Goal: Task Accomplishment & Management: Manage account settings

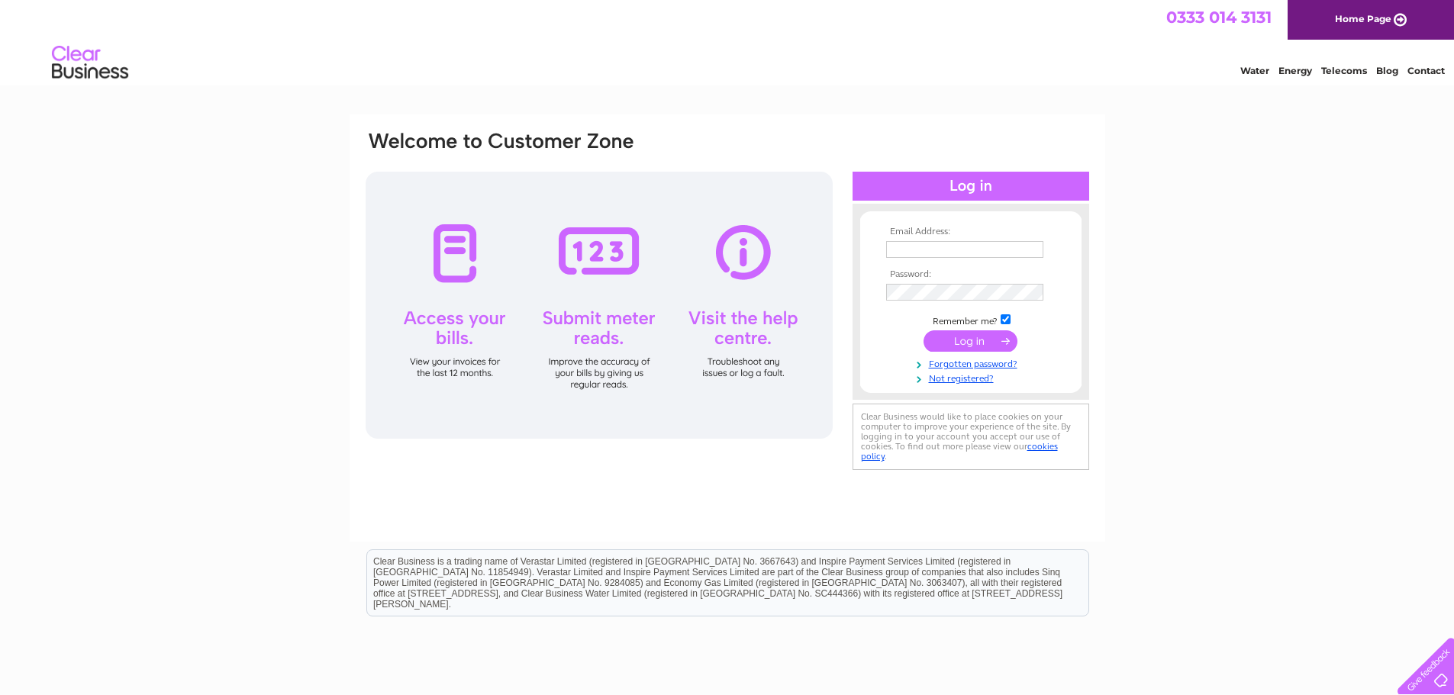
click at [1012, 253] on input "text" at bounding box center [964, 249] width 157 height 17
type input "[EMAIL_ADDRESS][DOMAIN_NAME]"
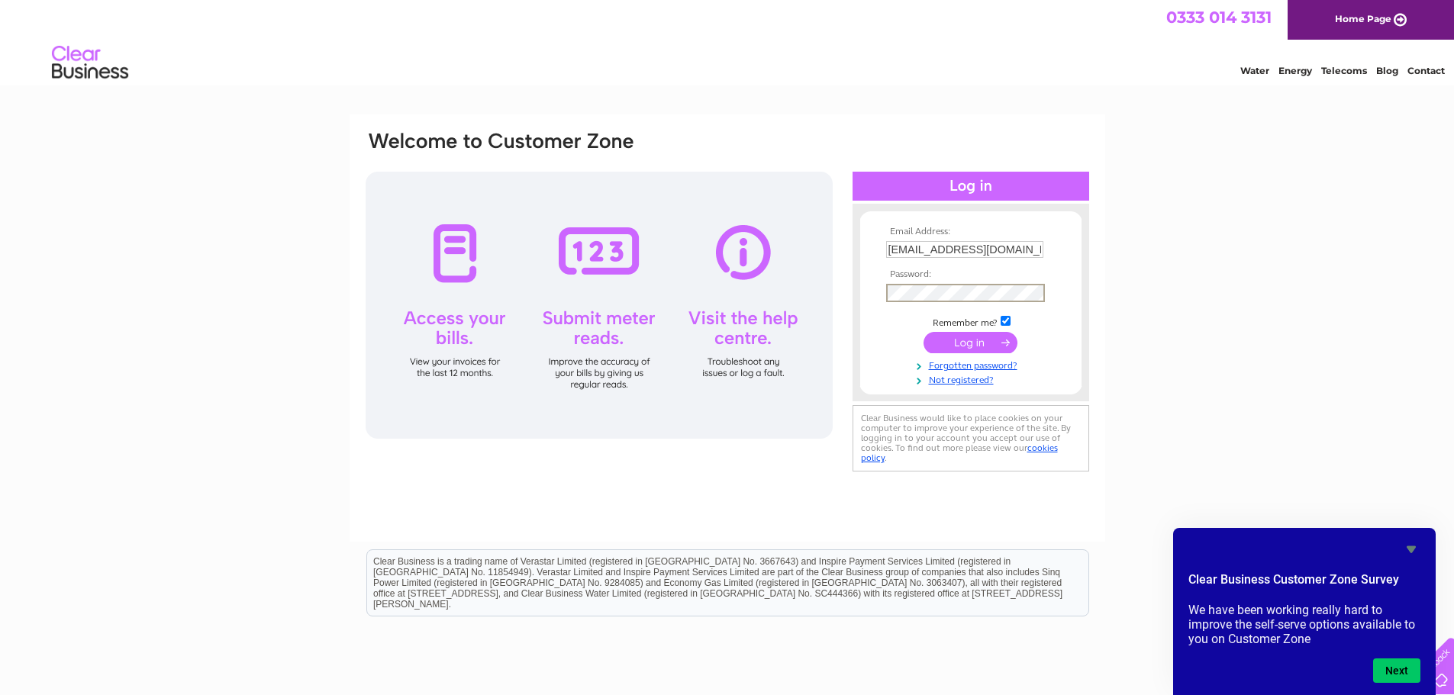
click at [923, 332] on input "submit" at bounding box center [970, 342] width 94 height 21
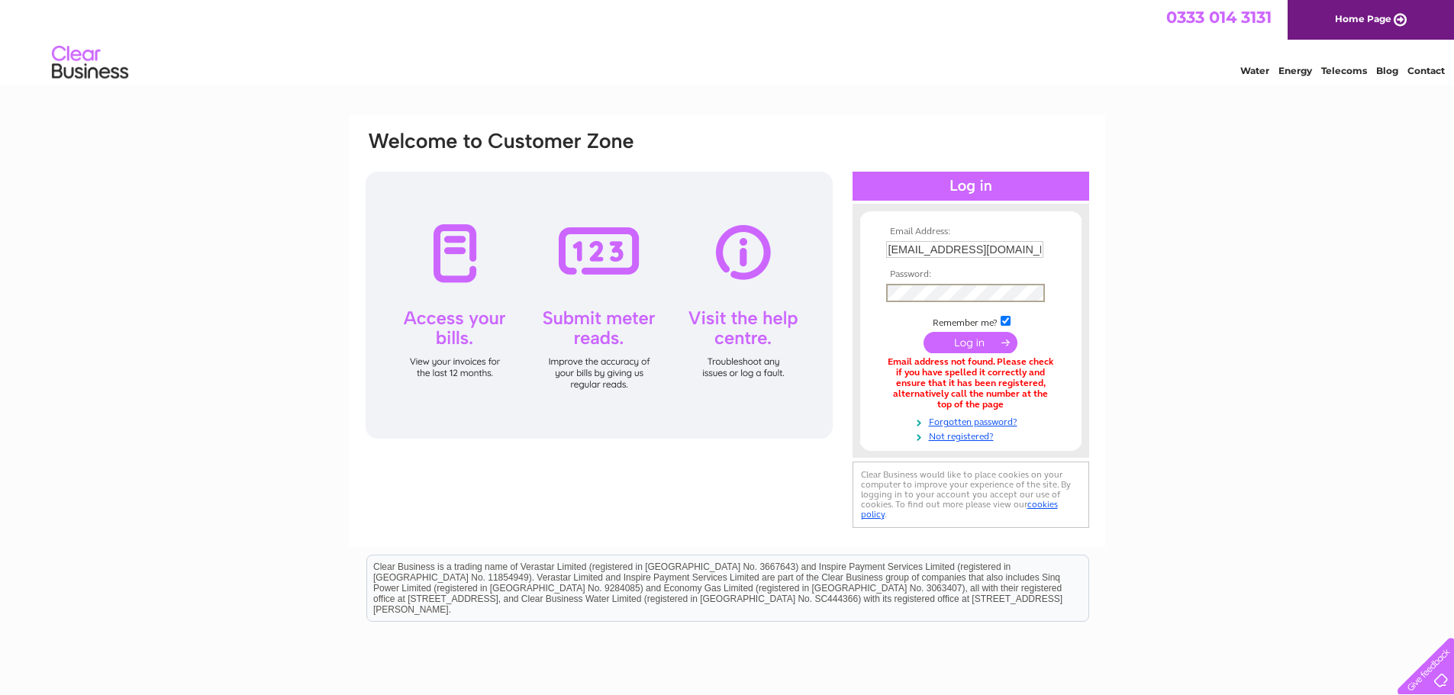
click at [969, 337] on input "submit" at bounding box center [970, 342] width 94 height 21
click at [969, 337] on input "submit" at bounding box center [970, 340] width 94 height 21
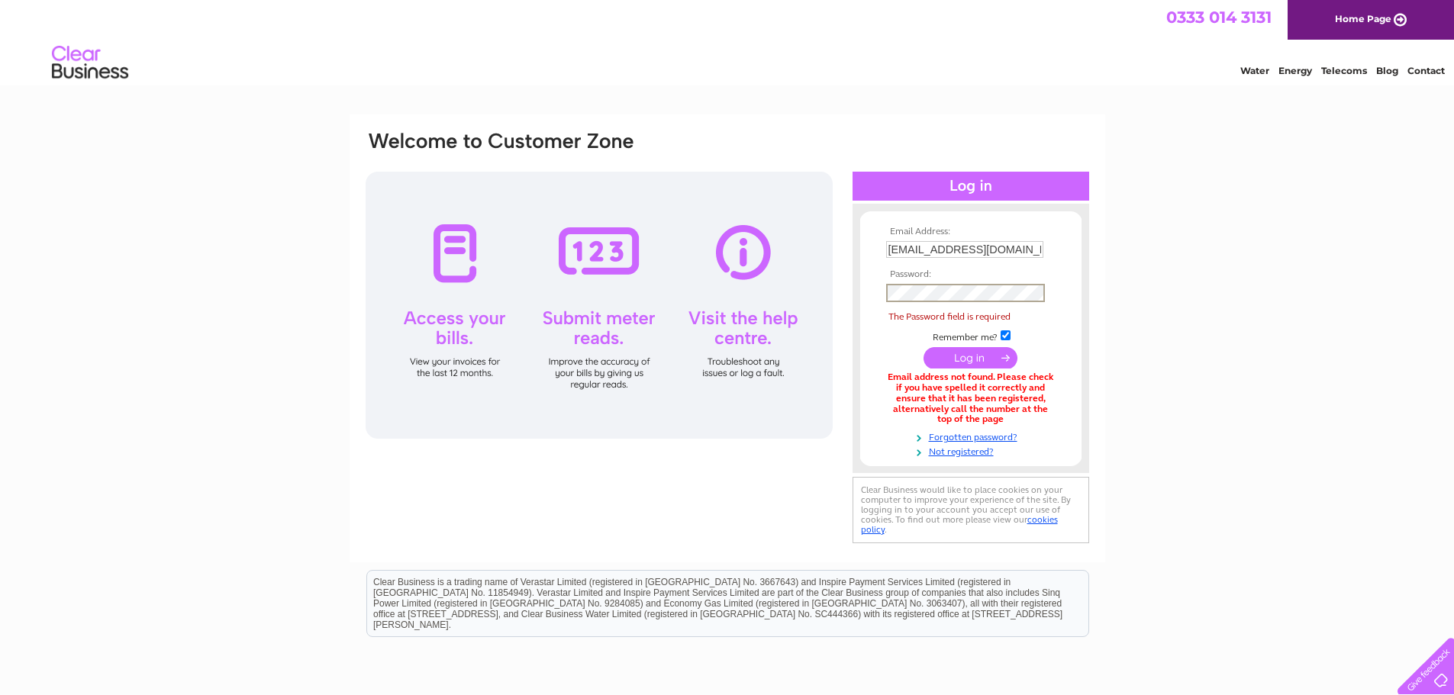
click at [892, 352] on td at bounding box center [970, 357] width 177 height 29
click at [952, 251] on input "aberfeldysteame@gmail.com" at bounding box center [964, 249] width 157 height 17
type input "aberfeldysteamie@gmail.com"
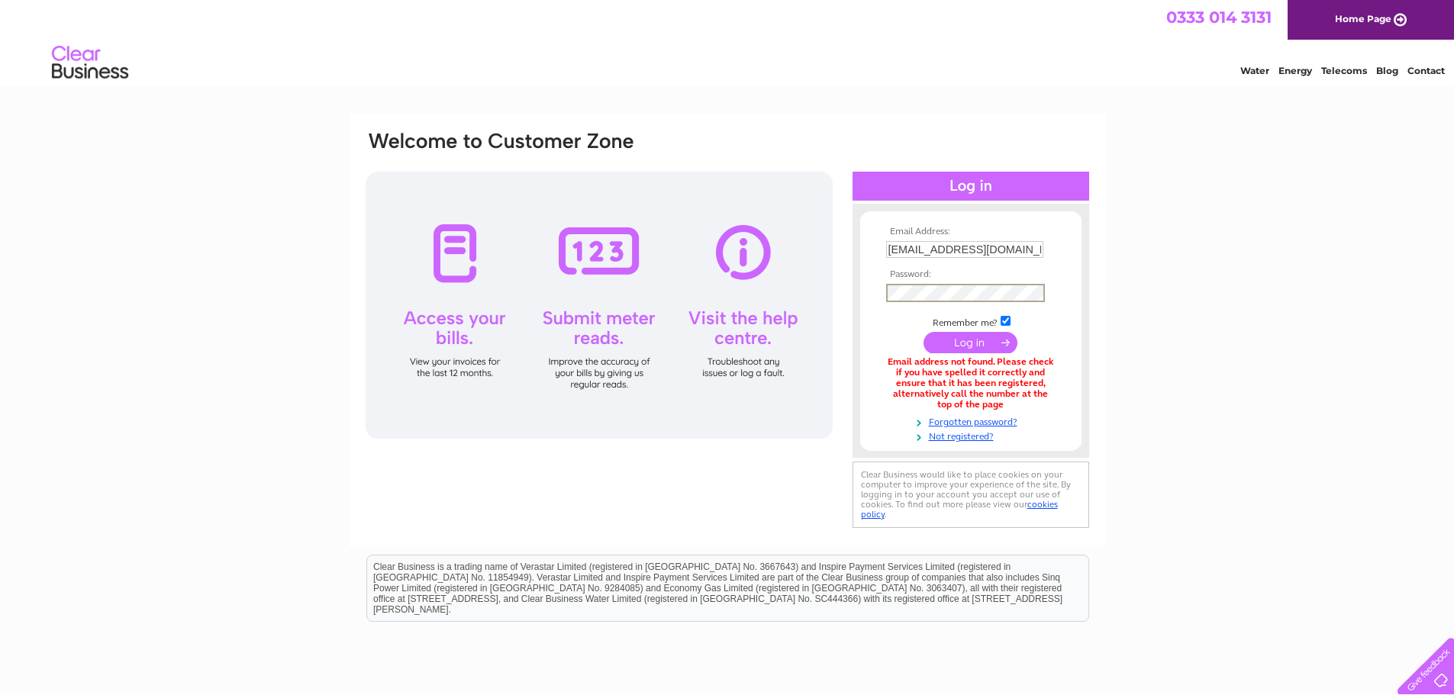
click at [923, 332] on input "submit" at bounding box center [970, 342] width 94 height 21
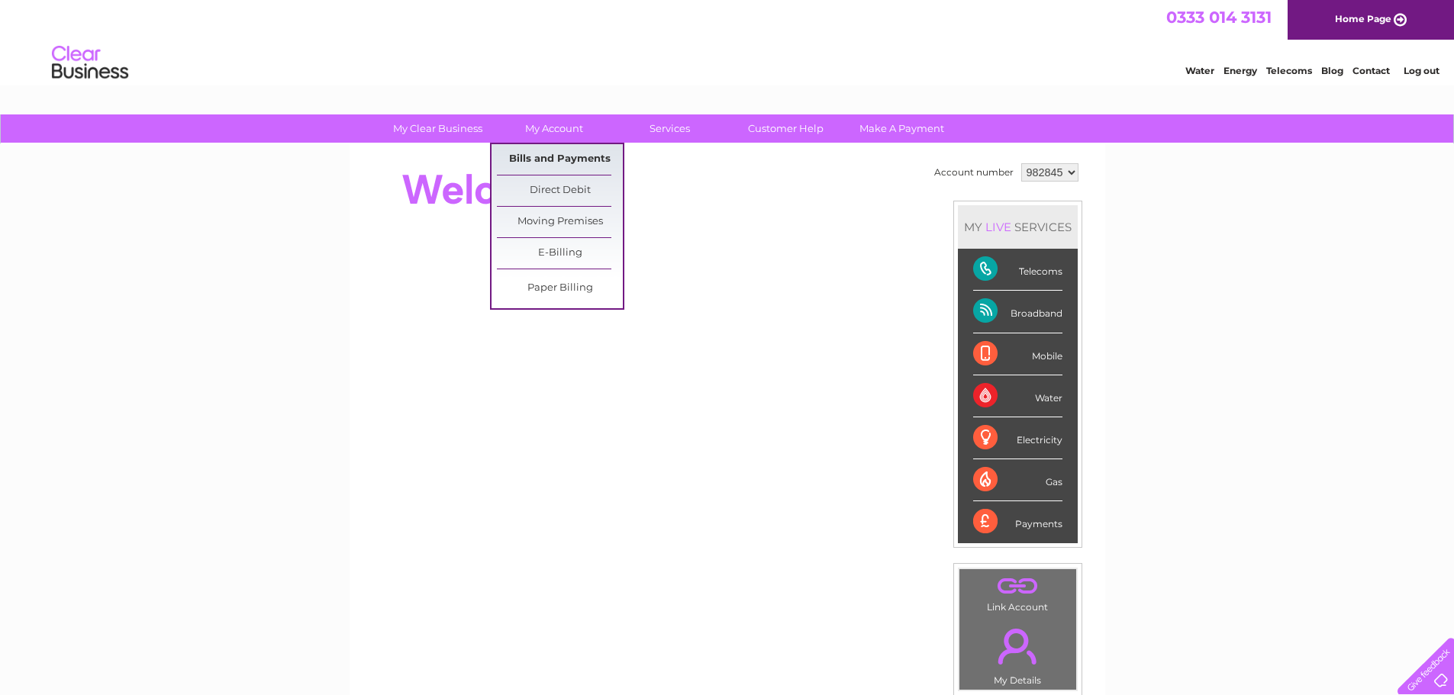
click at [562, 156] on link "Bills and Payments" at bounding box center [560, 159] width 126 height 31
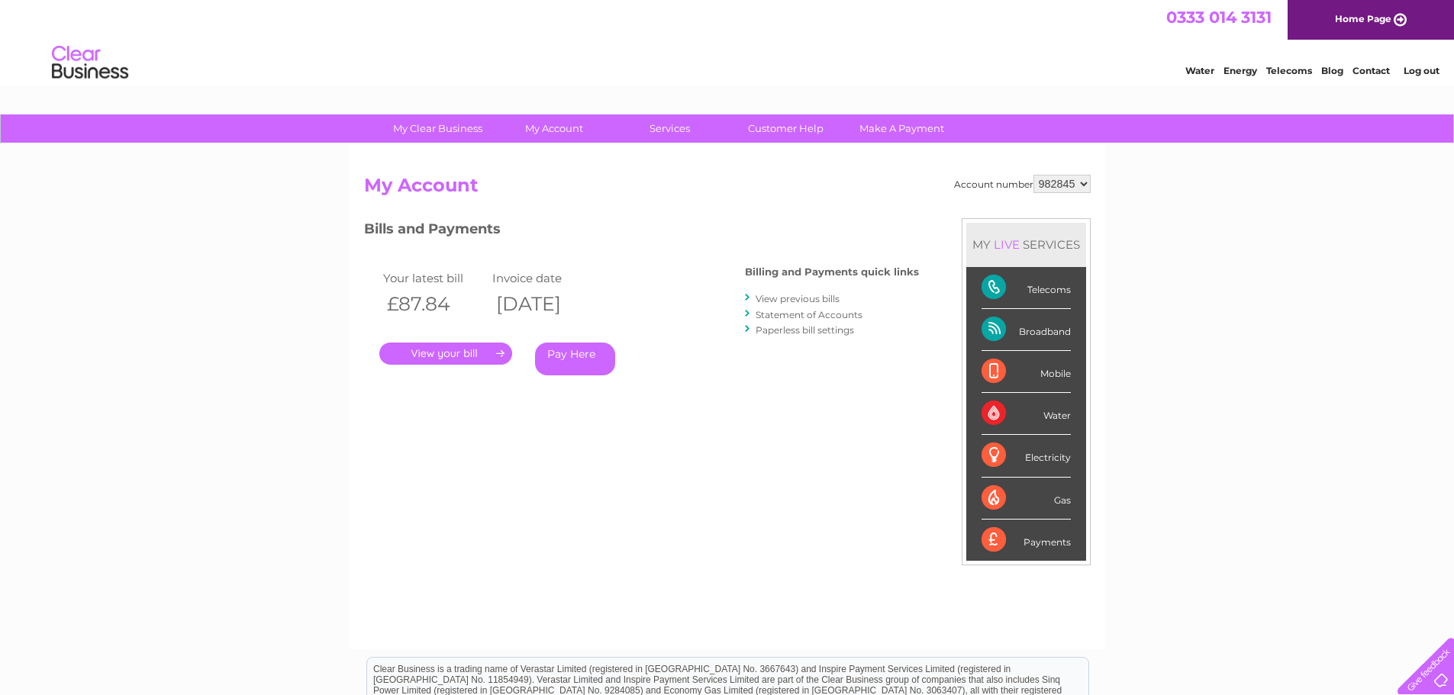
click at [485, 358] on link "." at bounding box center [445, 354] width 133 height 22
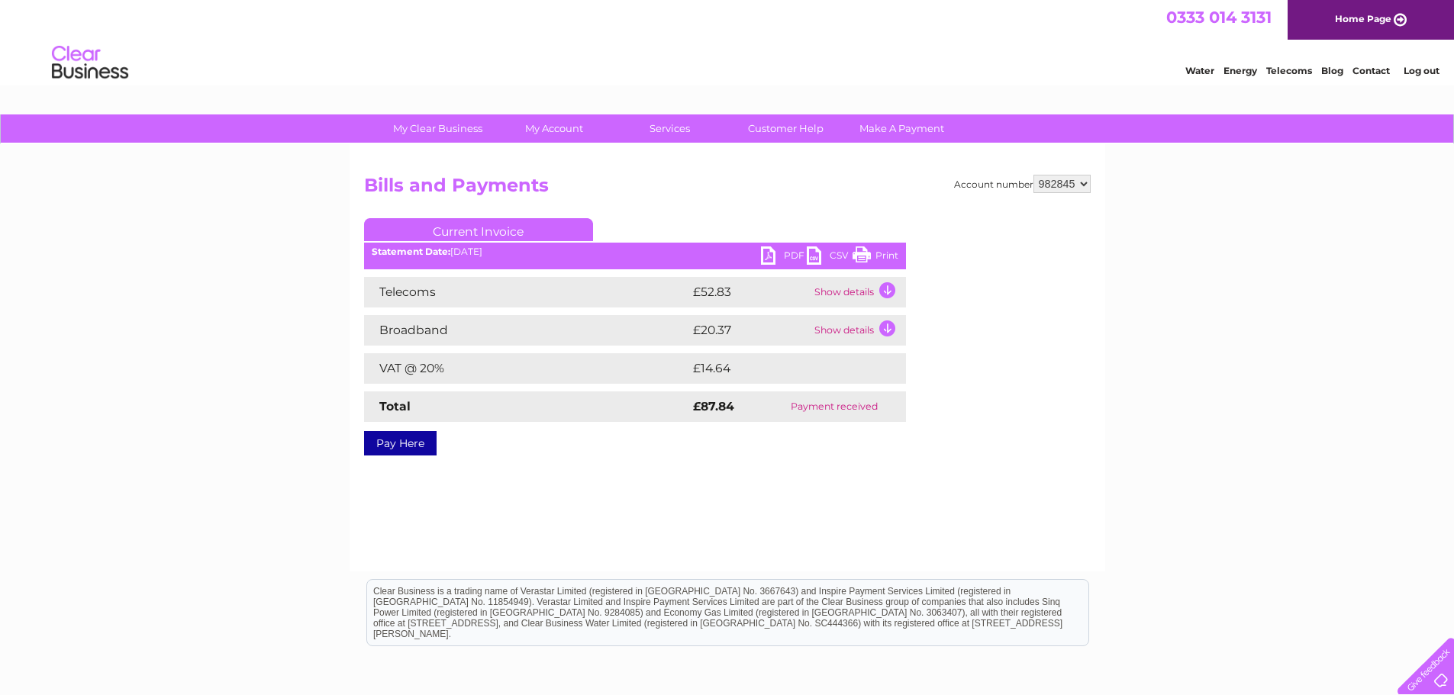
click at [888, 324] on td "Show details" at bounding box center [858, 330] width 95 height 31
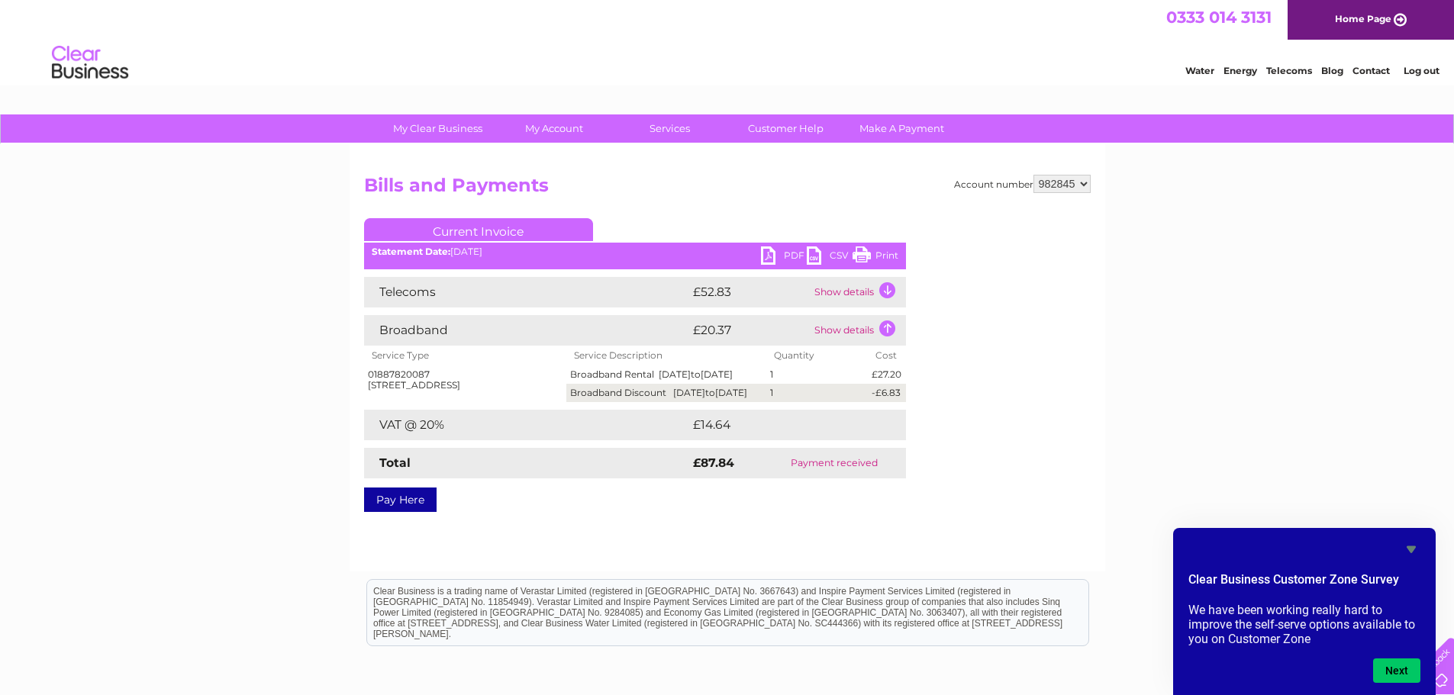
click at [1409, 548] on icon "Hide survey" at bounding box center [1411, 549] width 9 height 7
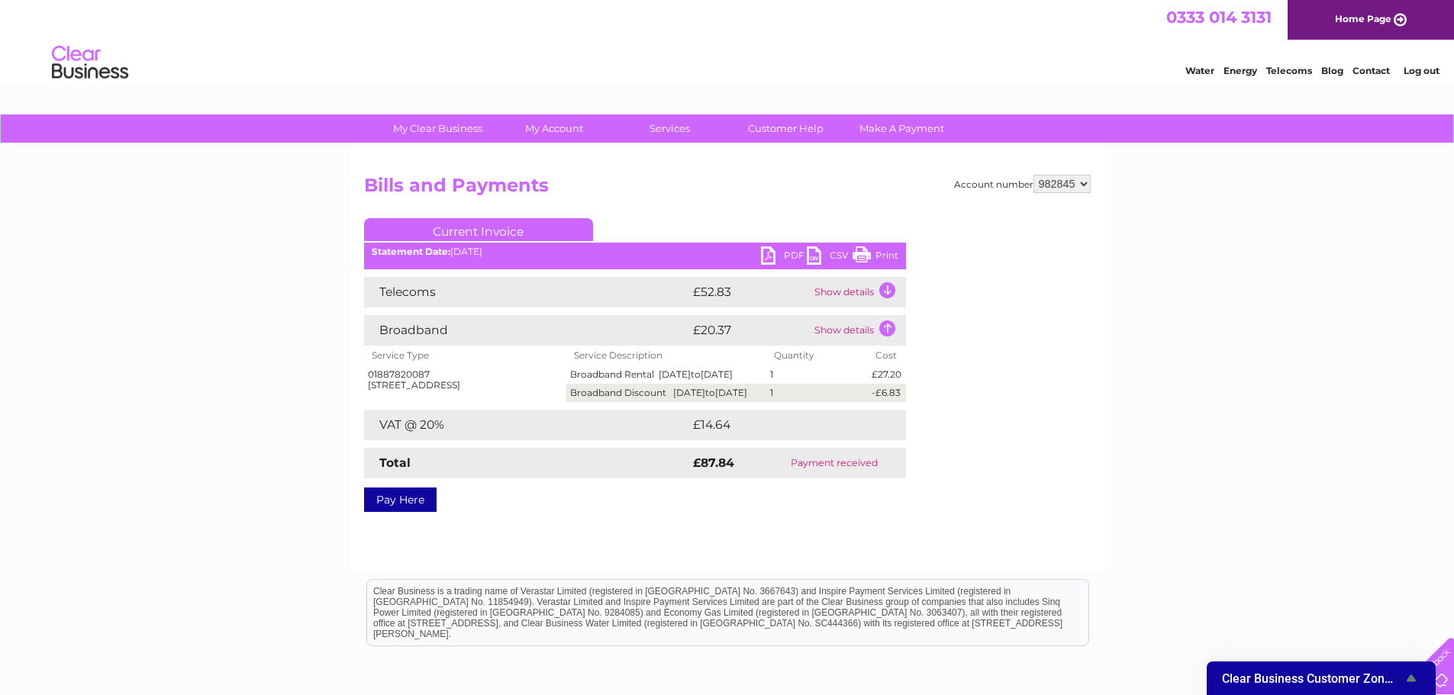
click at [890, 288] on td "Show details" at bounding box center [858, 292] width 95 height 31
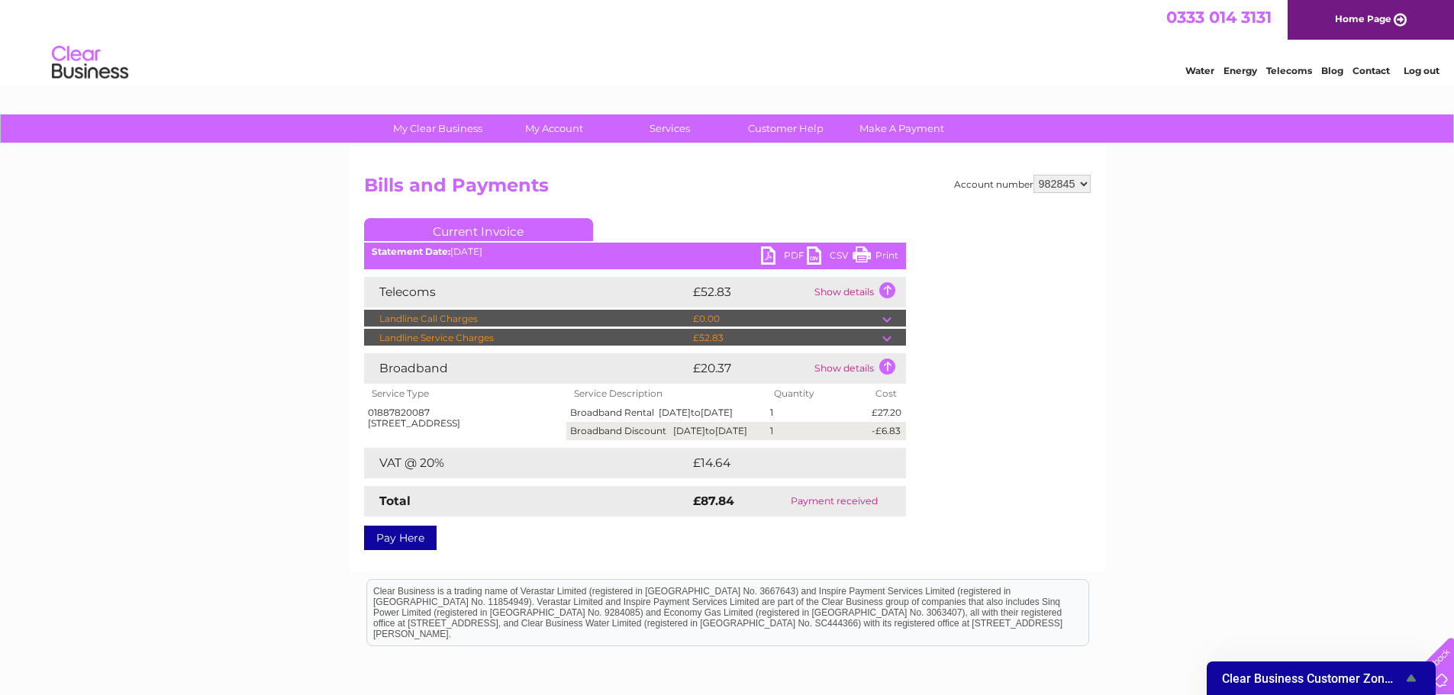
click at [886, 337] on td at bounding box center [894, 338] width 24 height 18
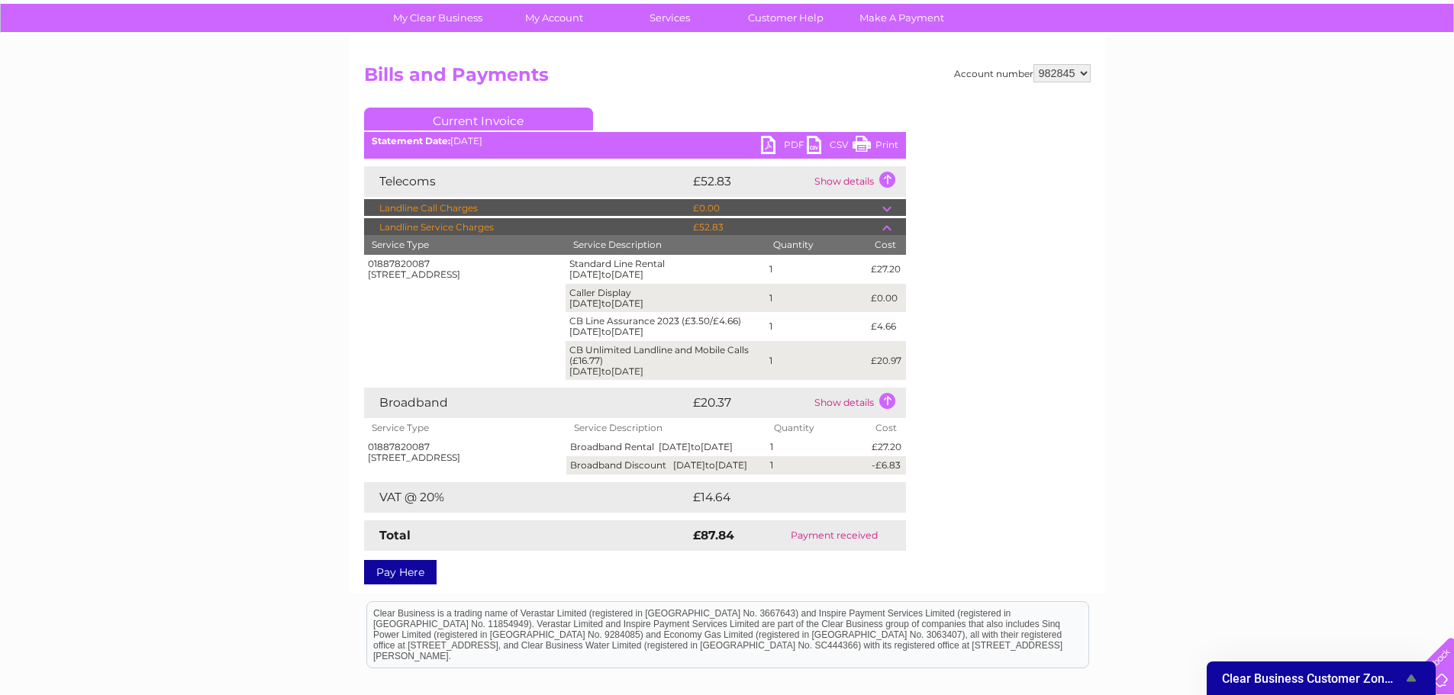
scroll to position [76, 0]
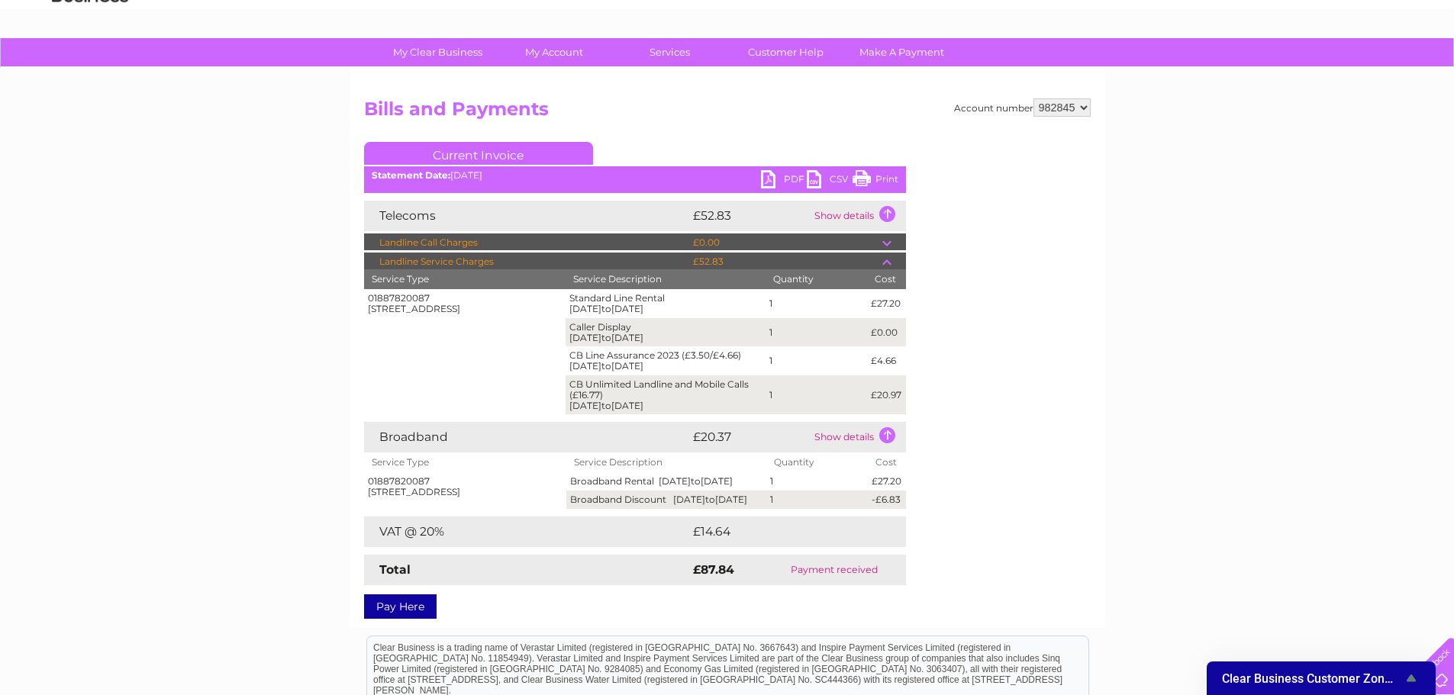
click at [891, 173] on link "Print" at bounding box center [876, 181] width 46 height 22
click at [889, 214] on td "Show details" at bounding box center [858, 216] width 95 height 31
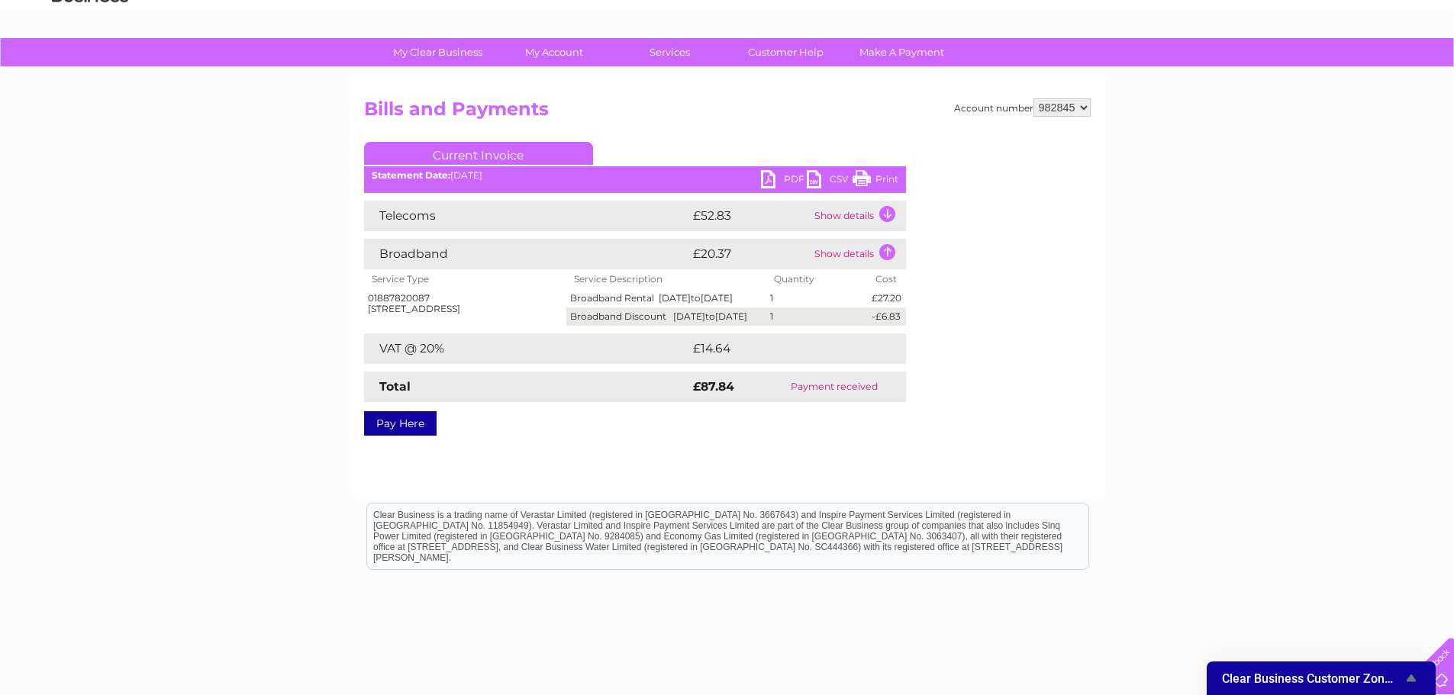
click at [885, 246] on td "Show details" at bounding box center [858, 254] width 95 height 31
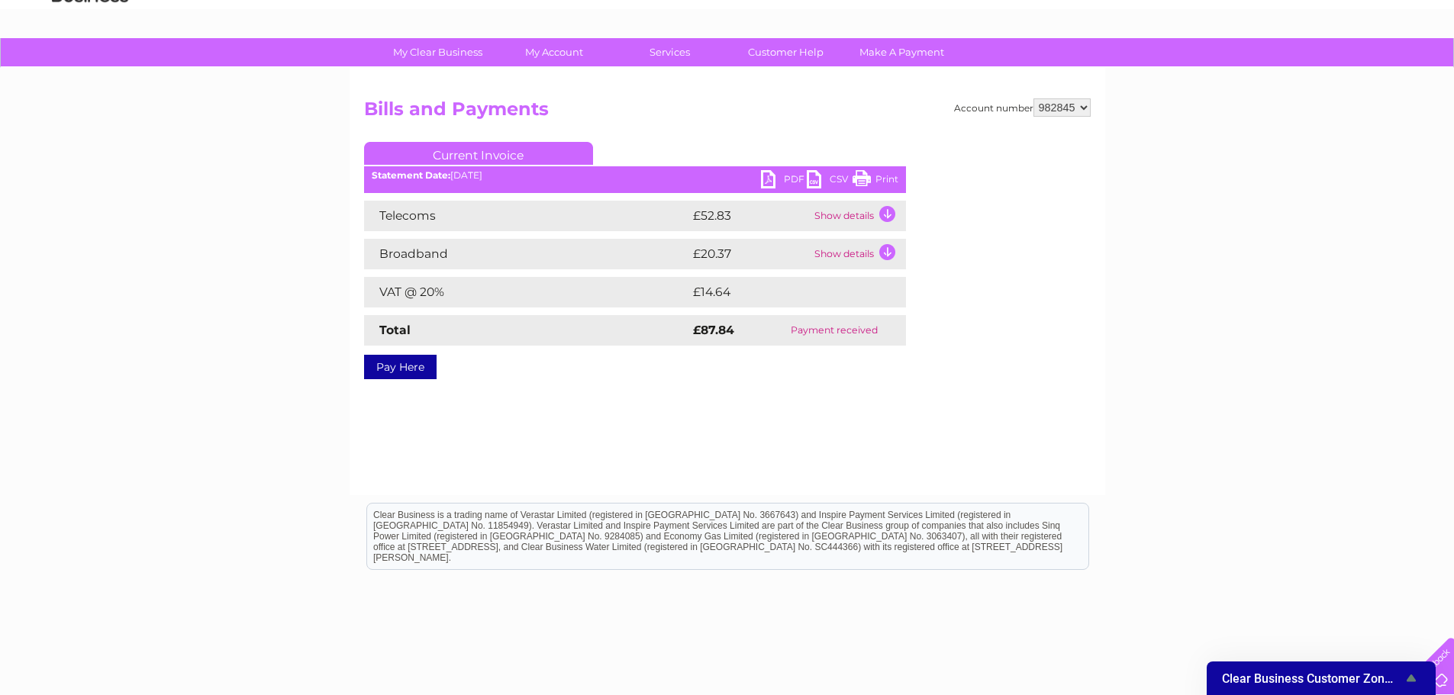
click at [780, 176] on link "PDF" at bounding box center [784, 181] width 46 height 22
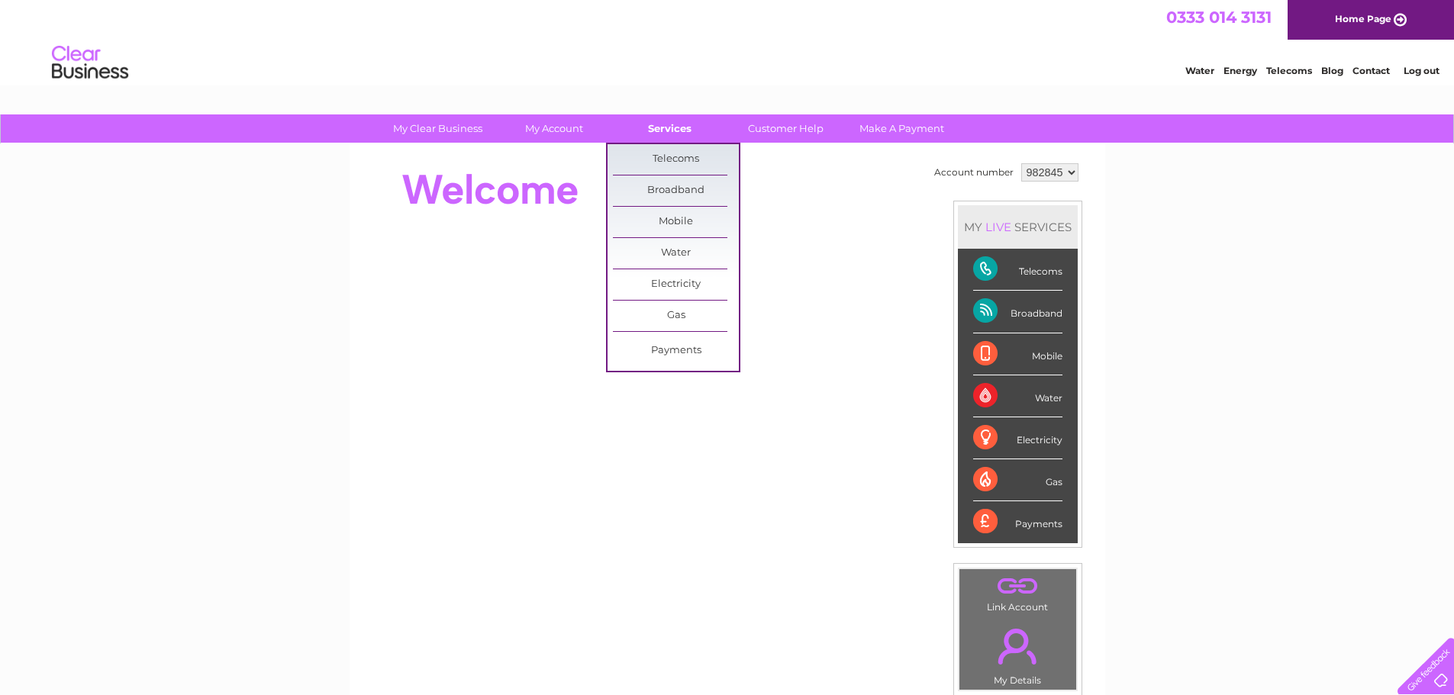
click at [672, 118] on link "Services" at bounding box center [670, 128] width 126 height 28
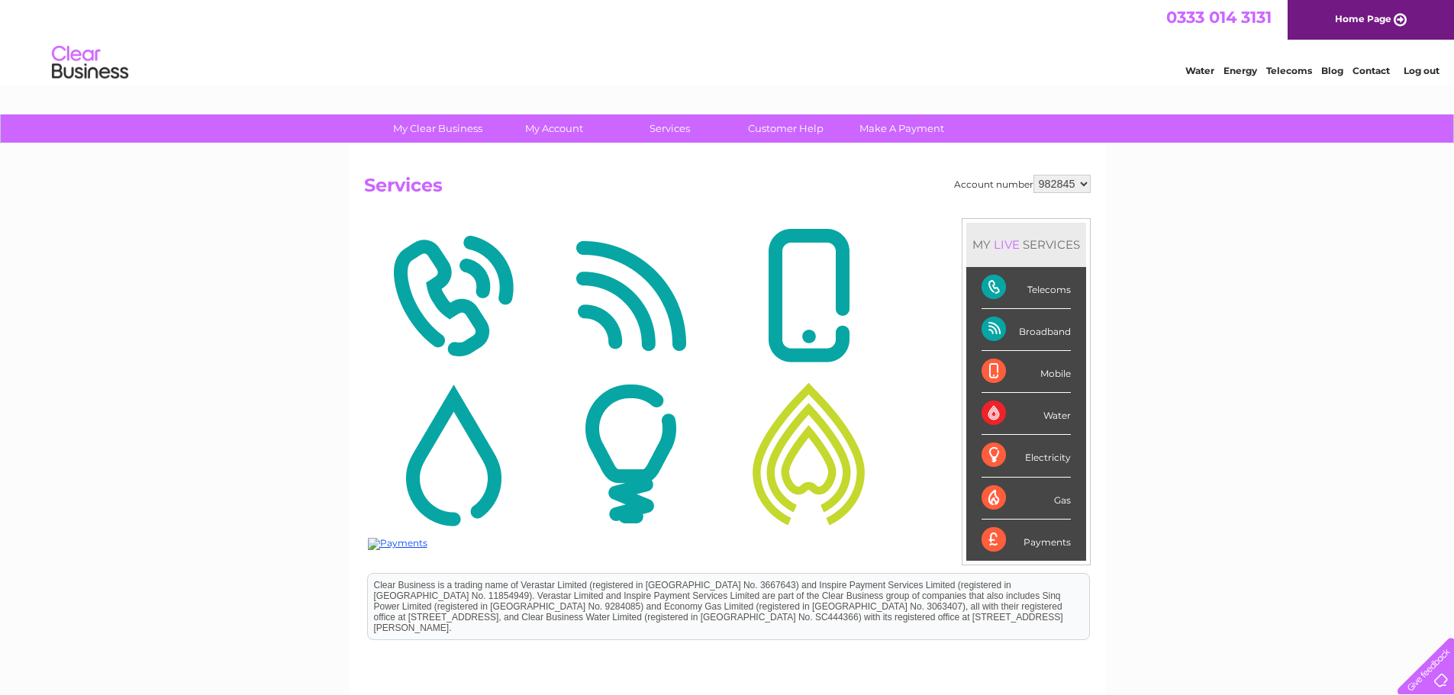
click at [494, 299] on img at bounding box center [453, 296] width 170 height 148
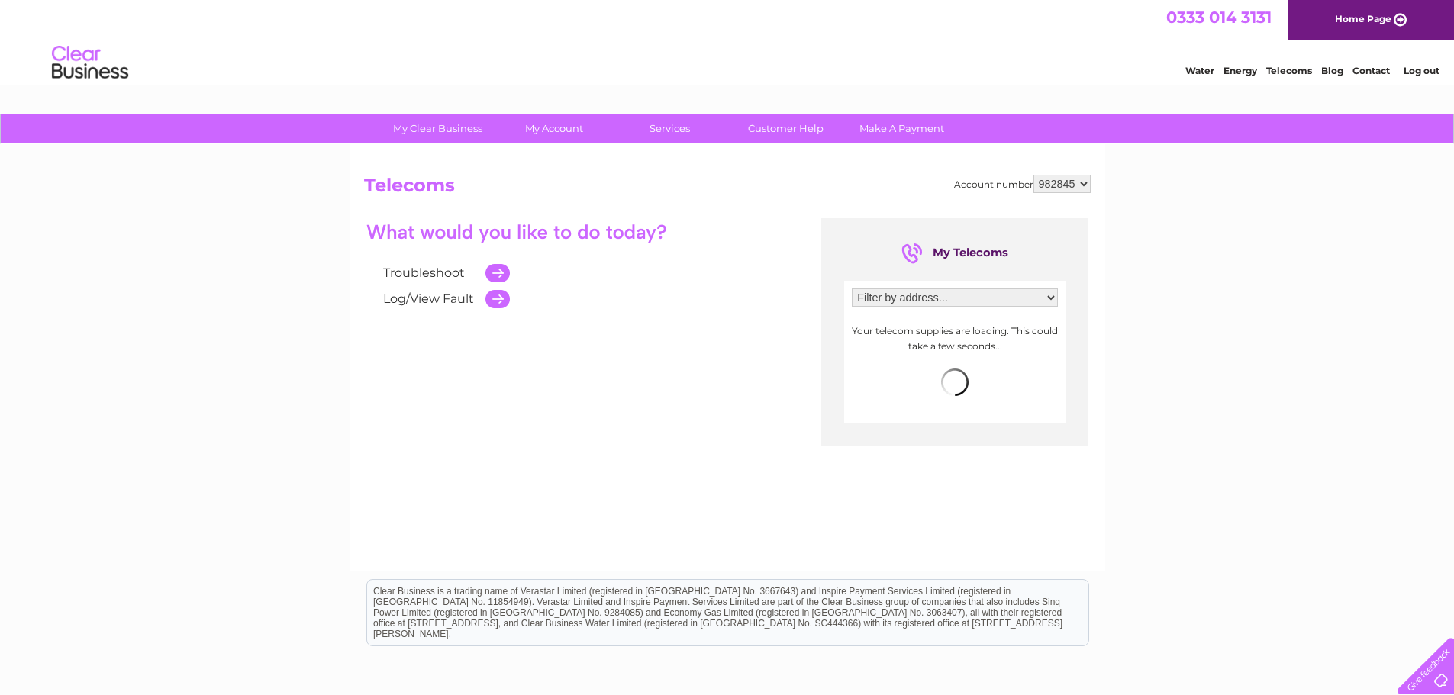
click at [917, 296] on select "Filter by address... [STREET_ADDRESS]" at bounding box center [955, 297] width 206 height 18
select select "2071843"
click at [852, 288] on select "Filter by address... [STREET_ADDRESS]" at bounding box center [955, 297] width 206 height 18
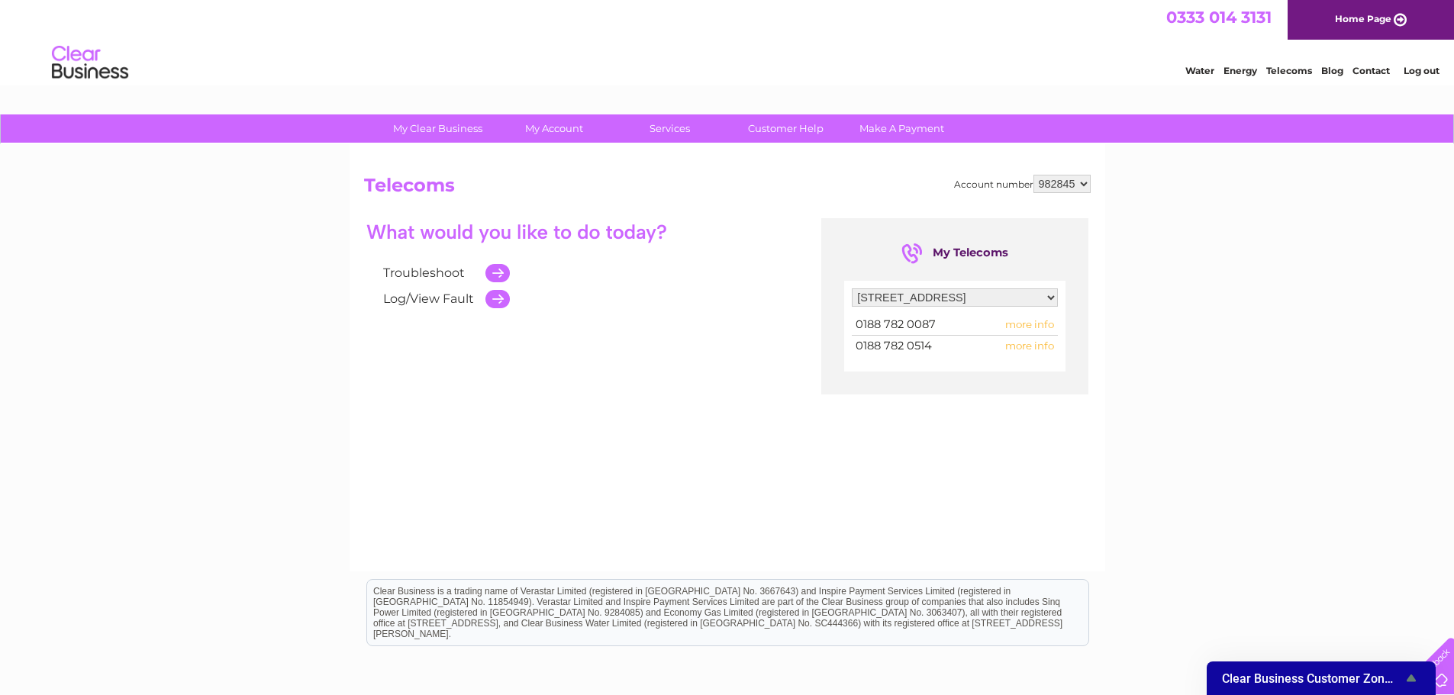
click at [1023, 343] on span "more info" at bounding box center [1029, 346] width 49 height 12
click at [884, 346] on span "0188 782 0514" at bounding box center [894, 346] width 76 height 14
click at [784, 129] on link "Customer Help" at bounding box center [786, 128] width 126 height 28
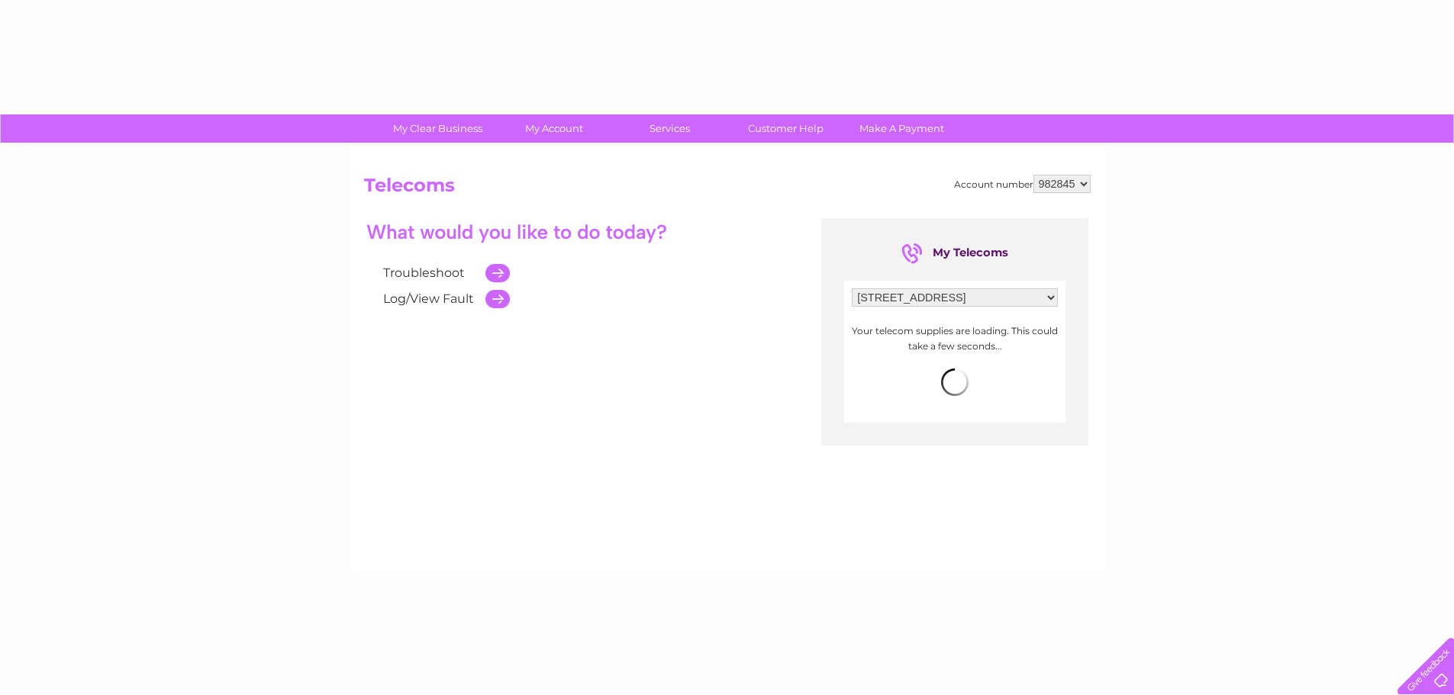
select select "2071843"
